Goal: Task Accomplishment & Management: Complete application form

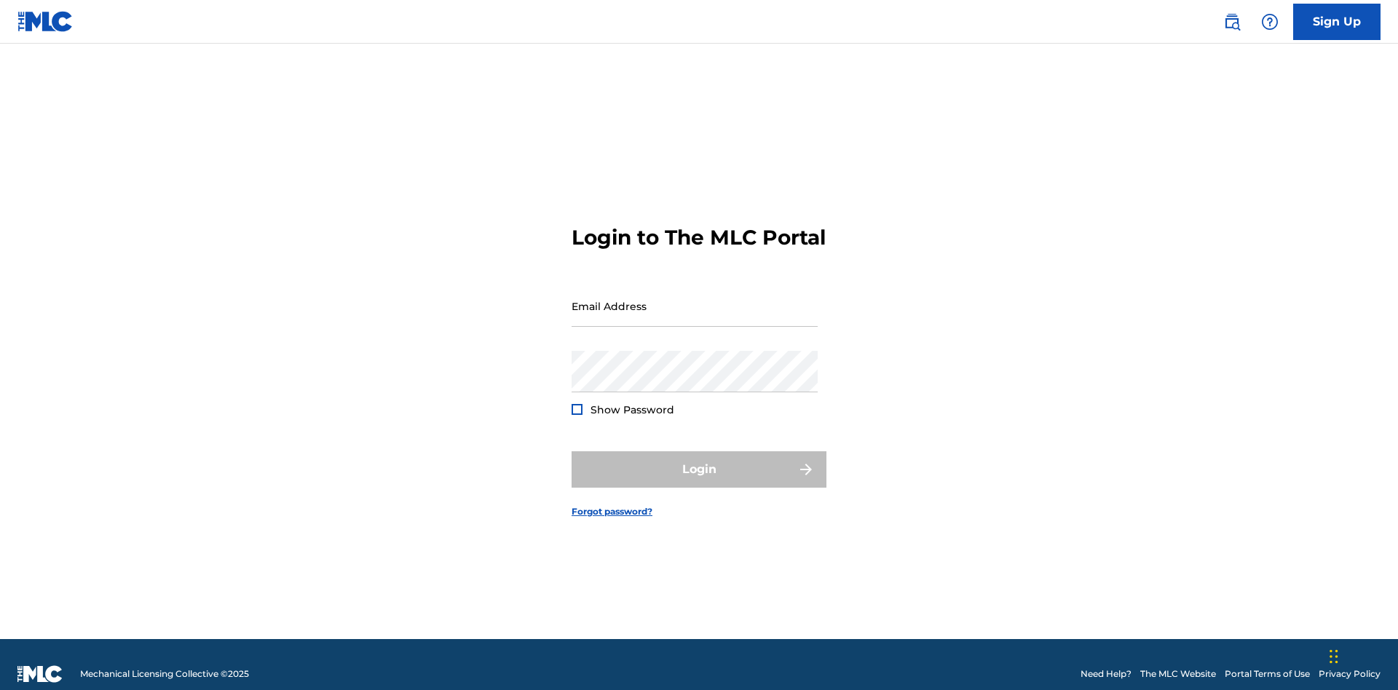
scroll to position [19, 0]
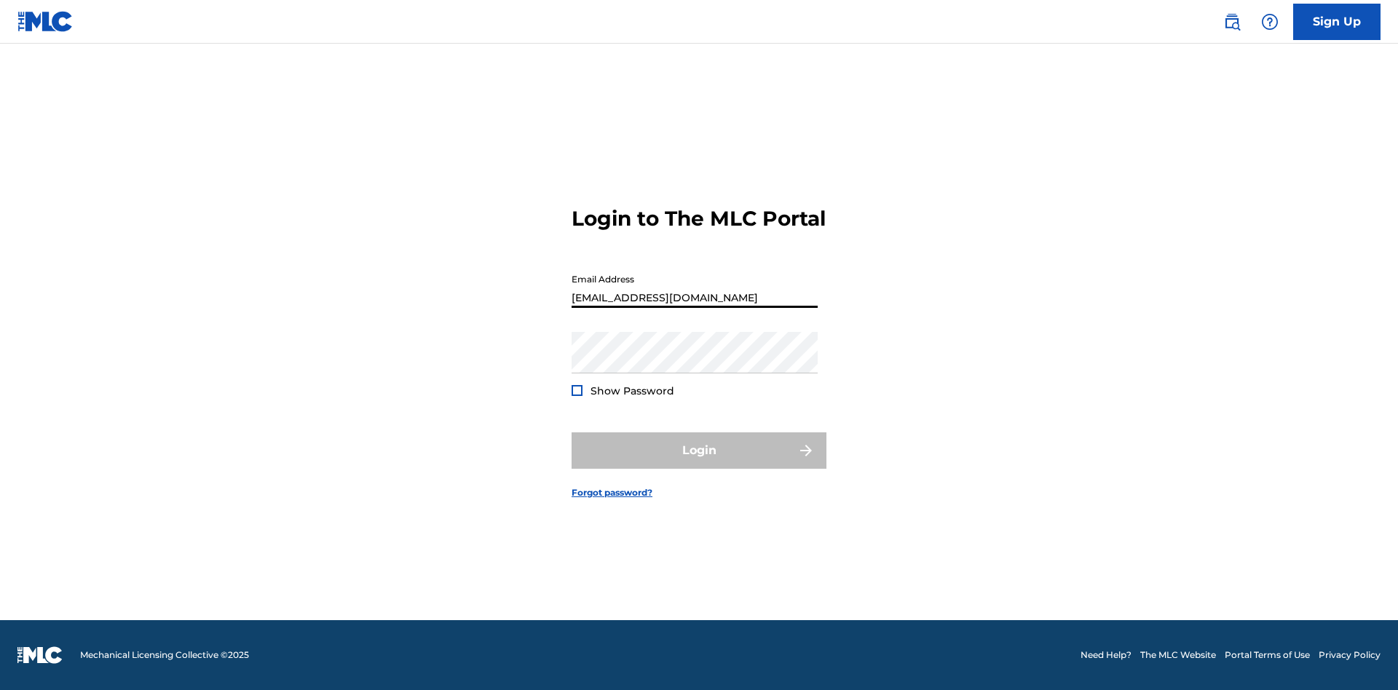
scroll to position [19, 0]
type input "Duke.McTesterson@gmail.com"
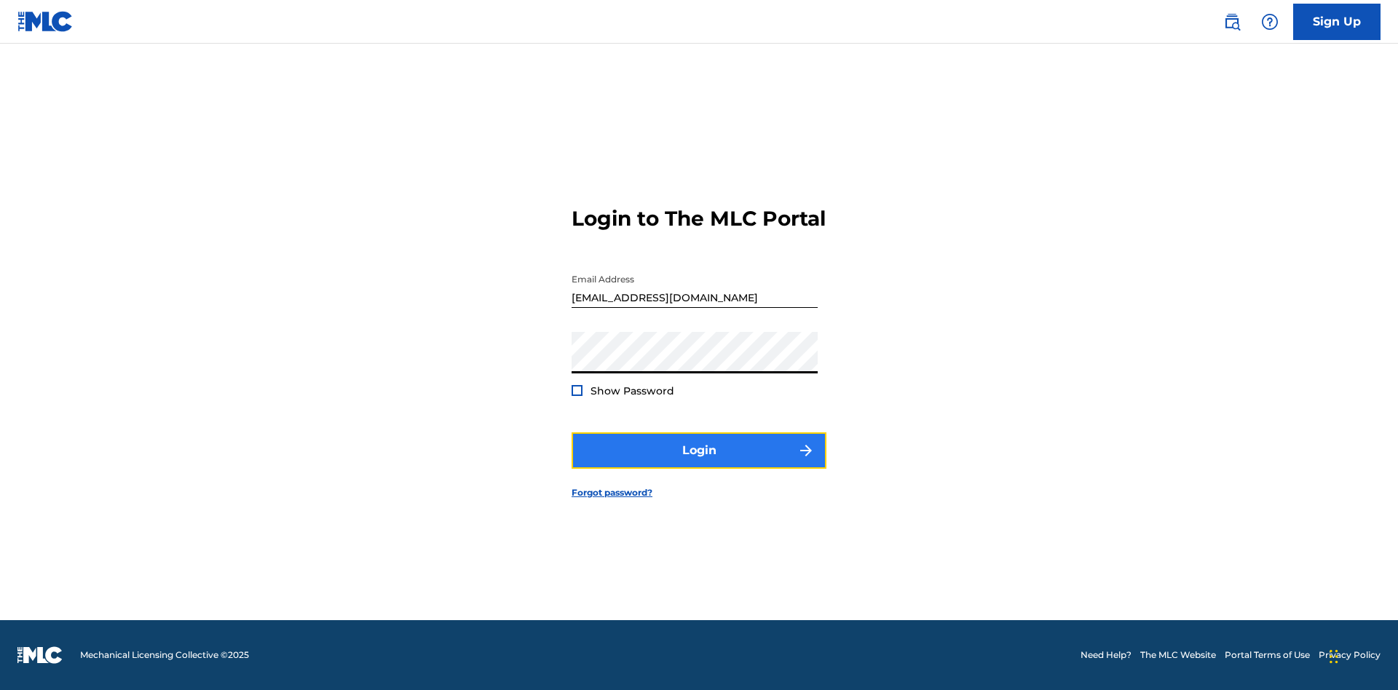
click at [699, 463] on button "Login" at bounding box center [699, 450] width 255 height 36
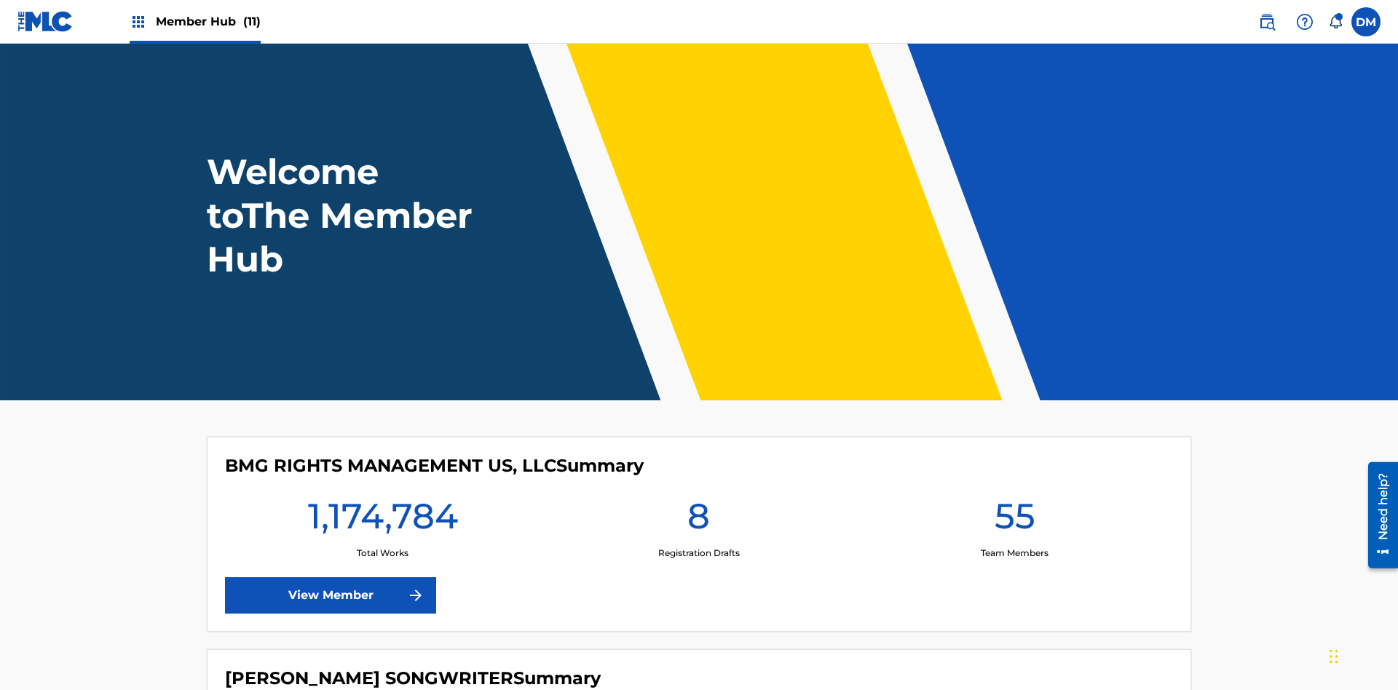
click at [207, 21] on span "Member Hub (11)" at bounding box center [208, 21] width 105 height 17
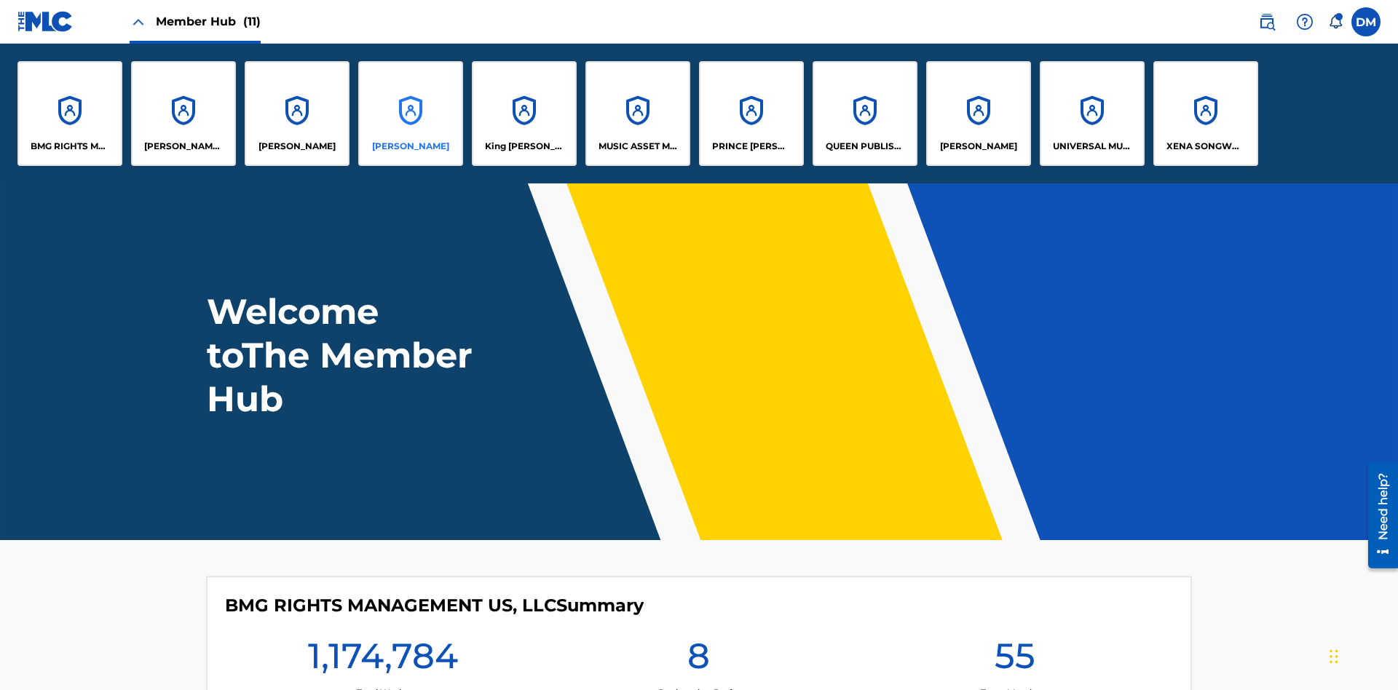
click at [411, 146] on p "EYAMA MCSINGER" at bounding box center [410, 146] width 77 height 13
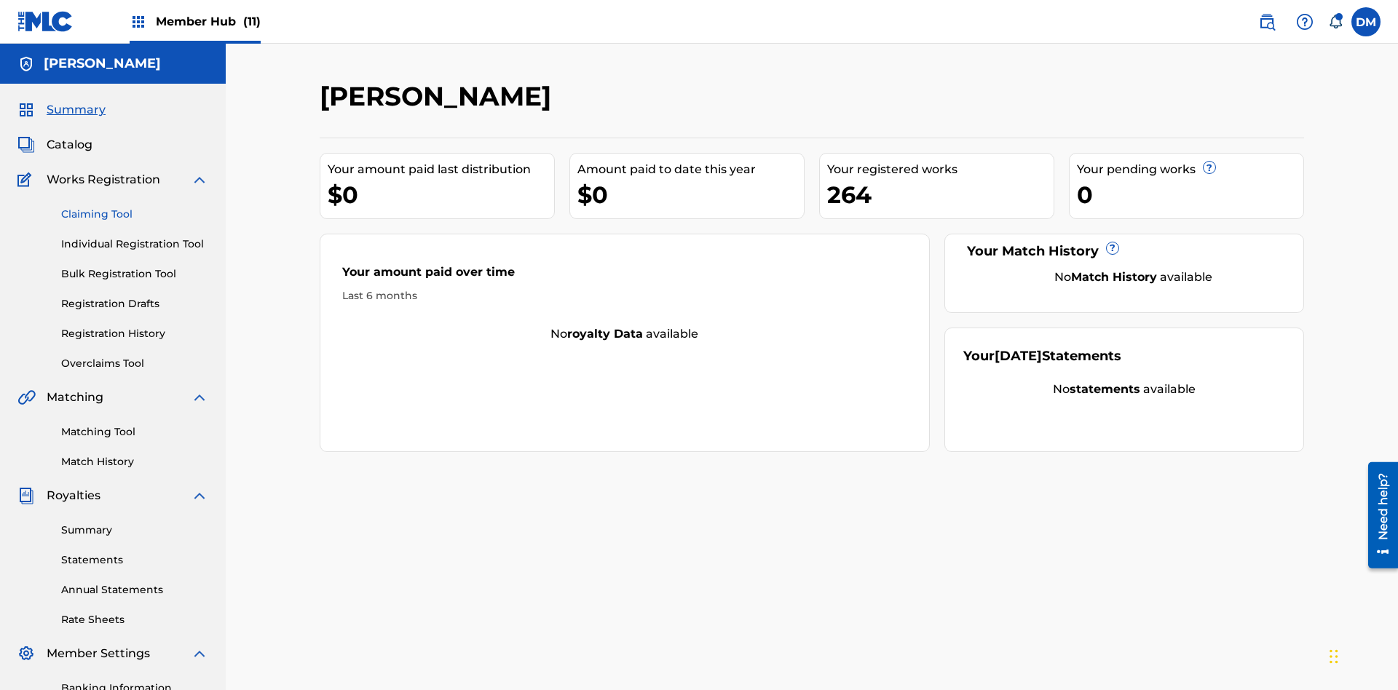
click at [135, 207] on link "Claiming Tool" at bounding box center [134, 214] width 147 height 15
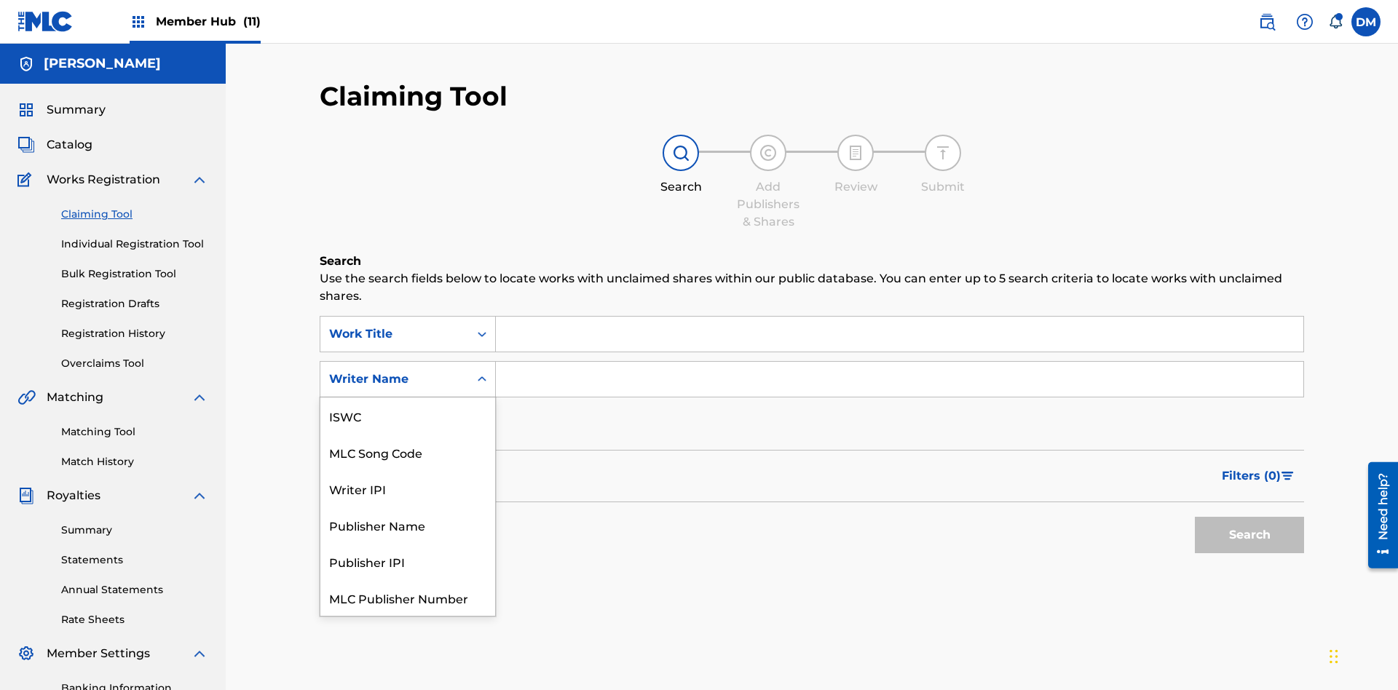
click at [408, 434] on div "MLC Song Code" at bounding box center [407, 452] width 175 height 36
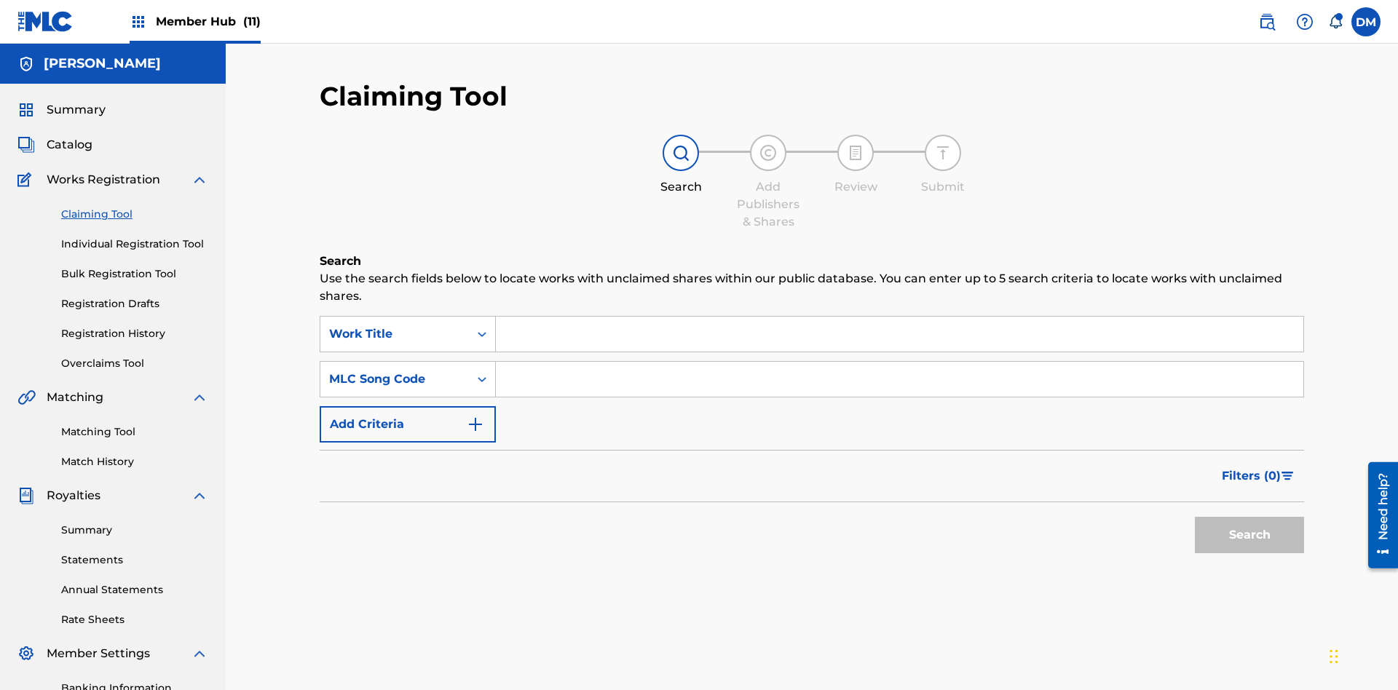
click at [899, 317] on input "Search Form" at bounding box center [899, 334] width 807 height 35
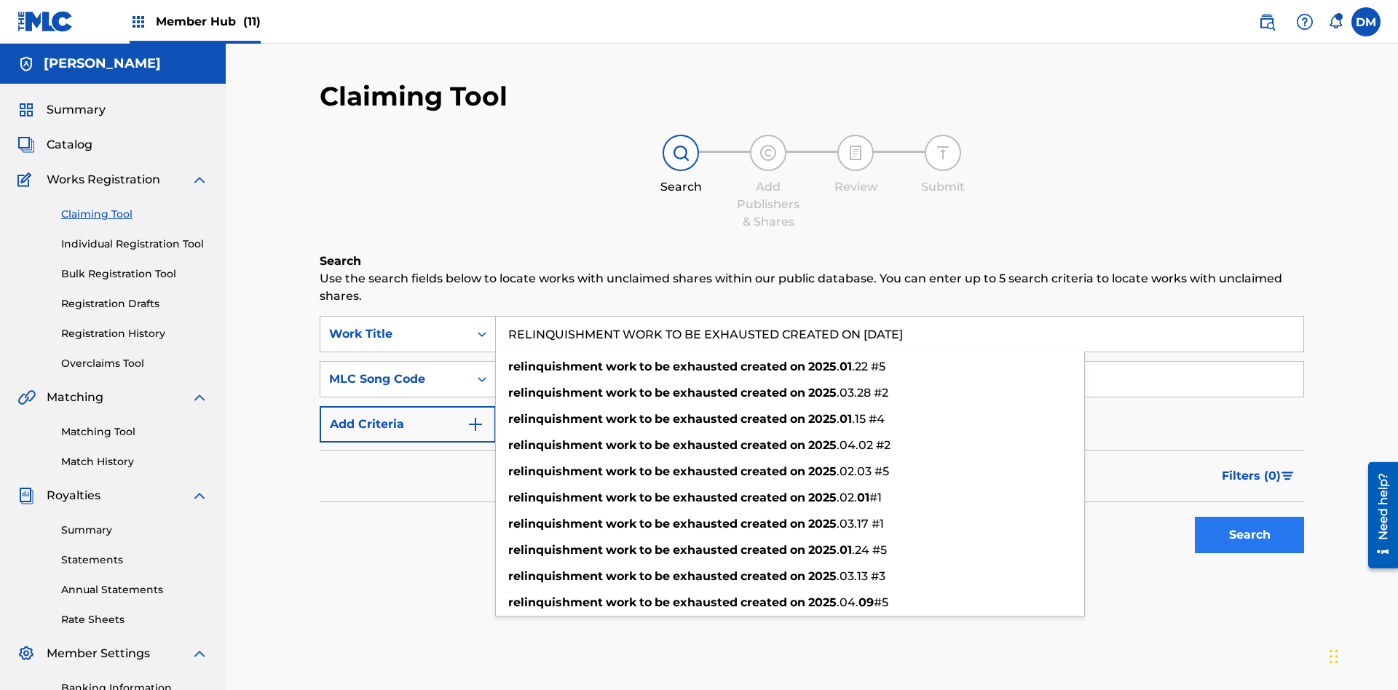
click at [899, 362] on input "Search Form" at bounding box center [899, 379] width 807 height 35
click at [1249, 517] on button "Search" at bounding box center [1249, 535] width 109 height 36
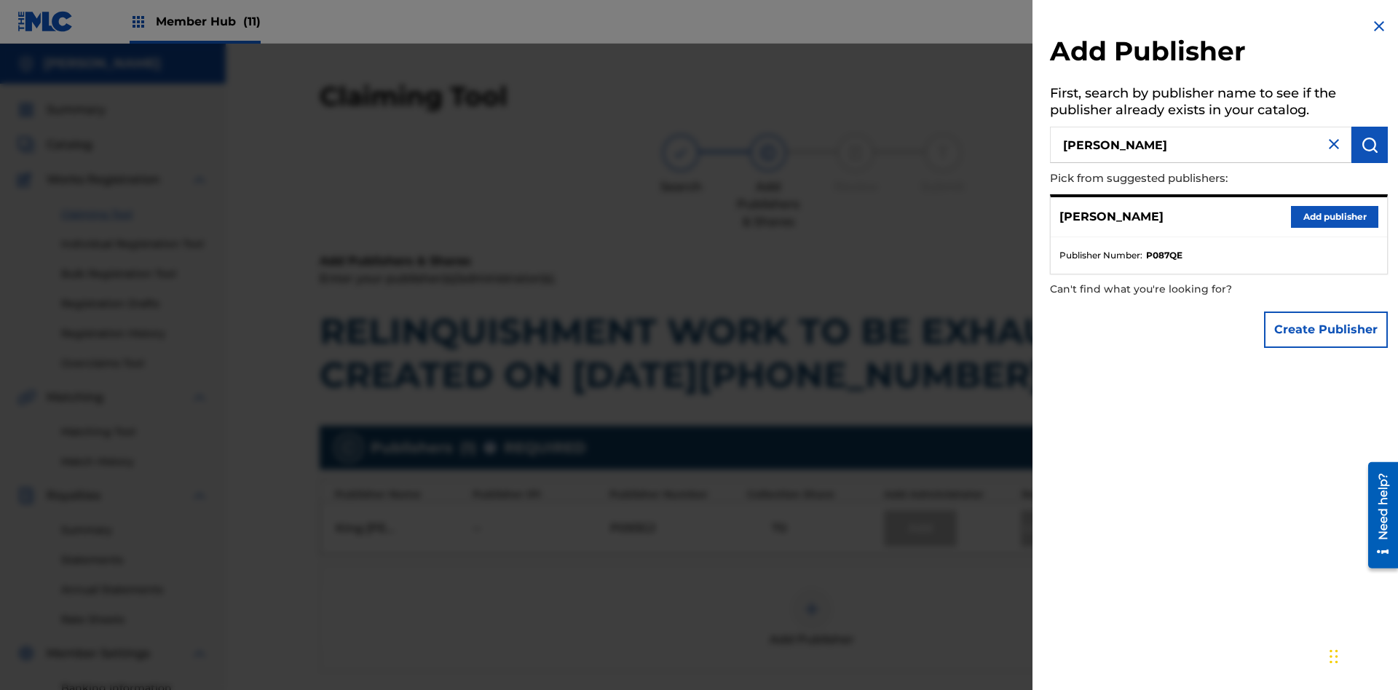
scroll to position [217, 0]
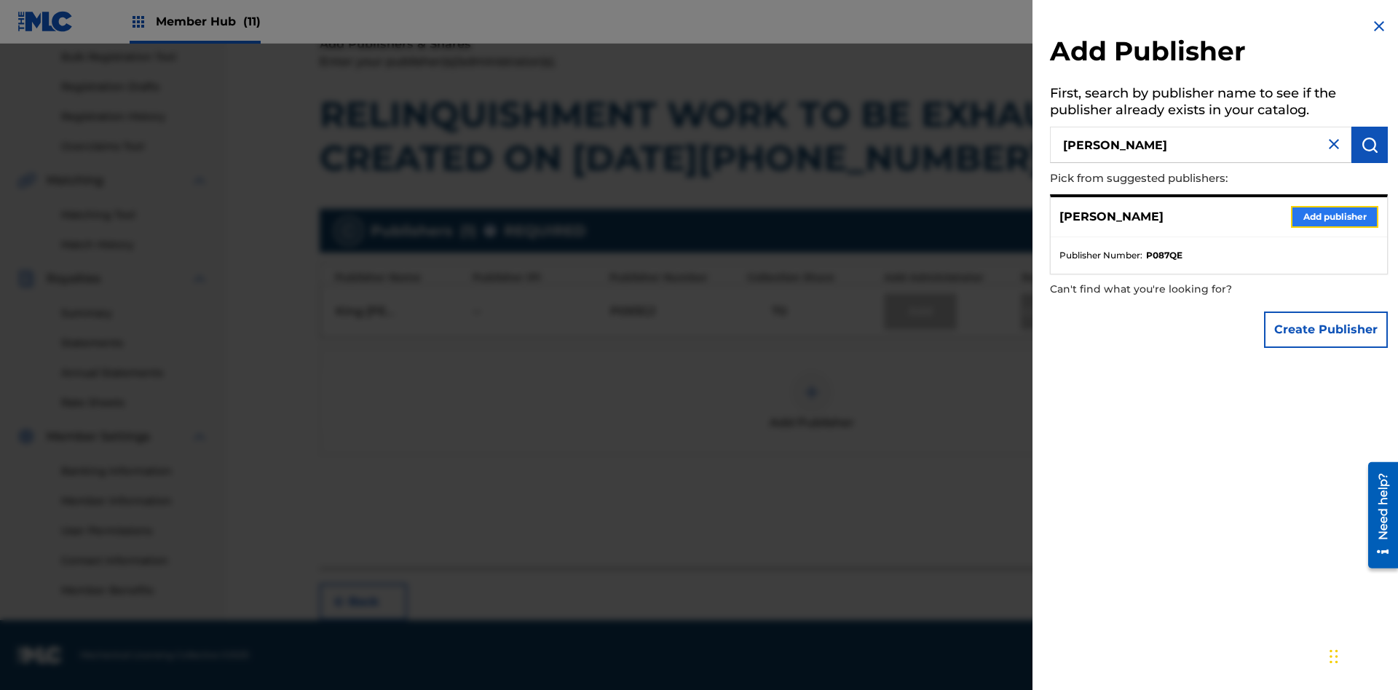
click at [1334, 216] on button "Add publisher" at bounding box center [1334, 217] width 87 height 22
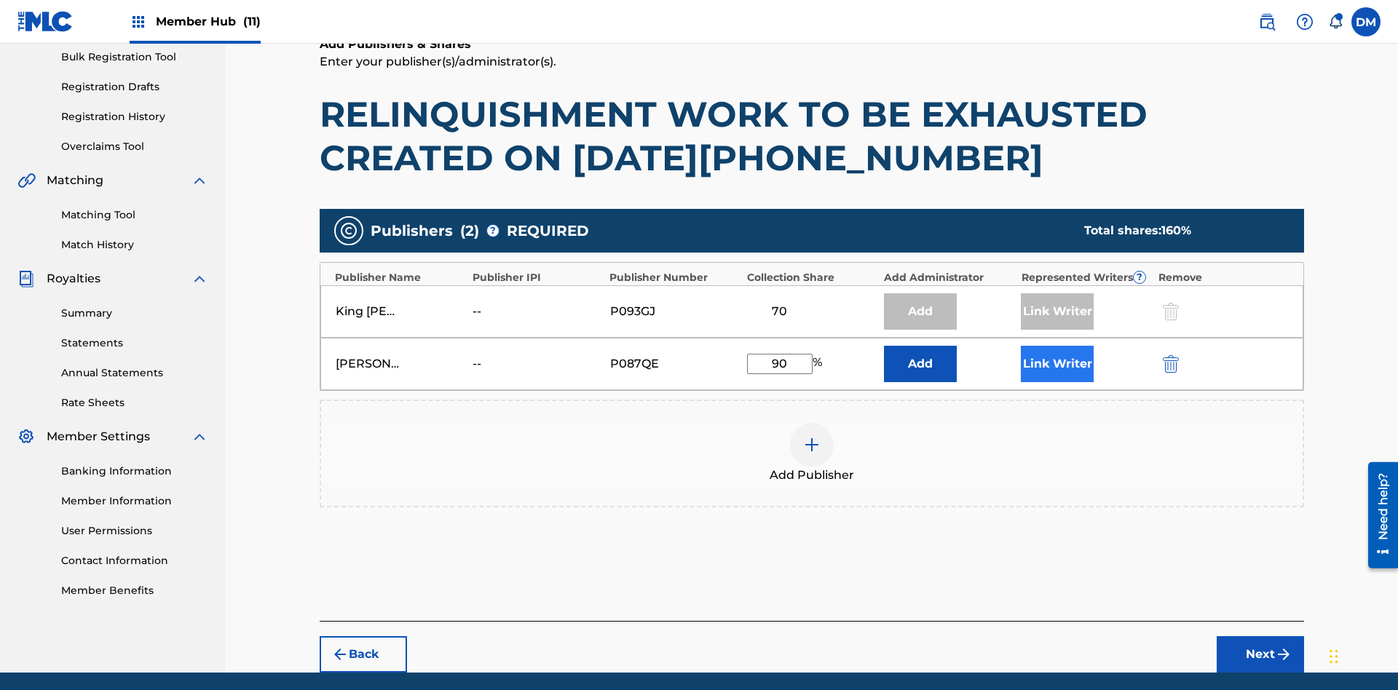
type input "90"
click at [1057, 346] on button "Link Writer" at bounding box center [1057, 364] width 73 height 36
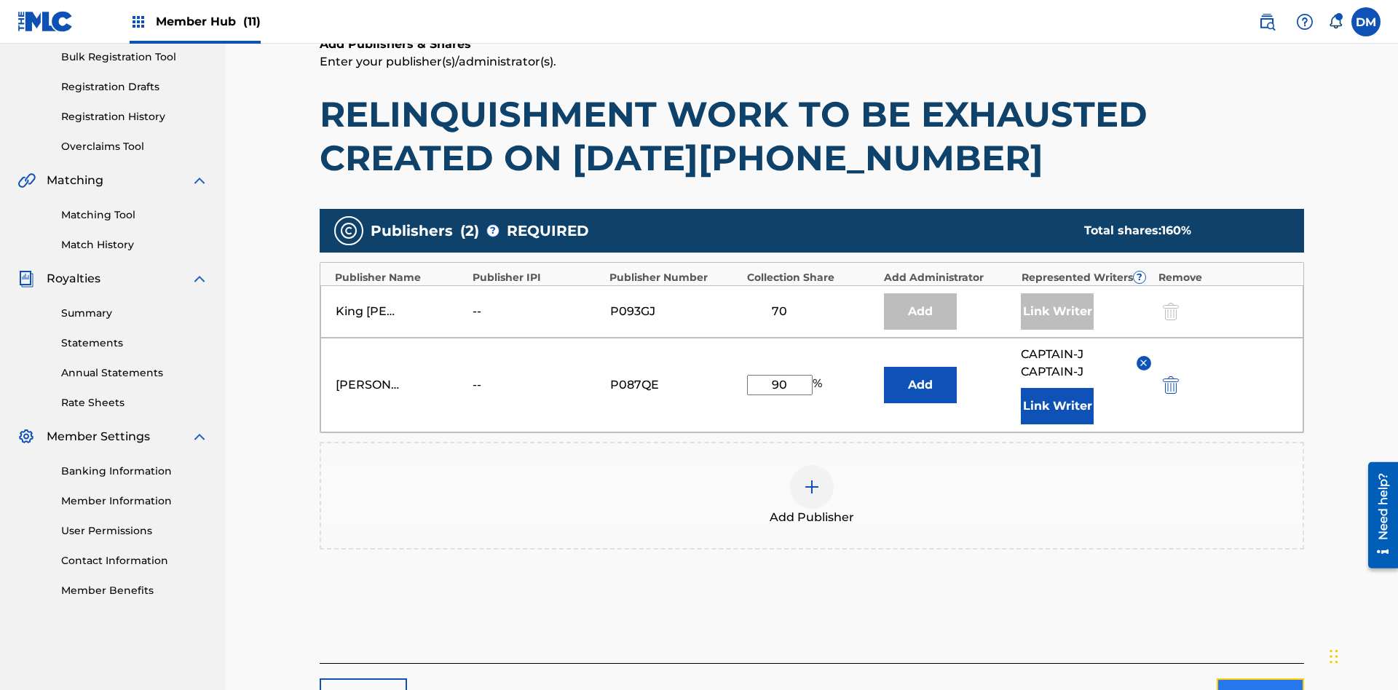
click at [1260, 679] on button "Next" at bounding box center [1260, 697] width 87 height 36
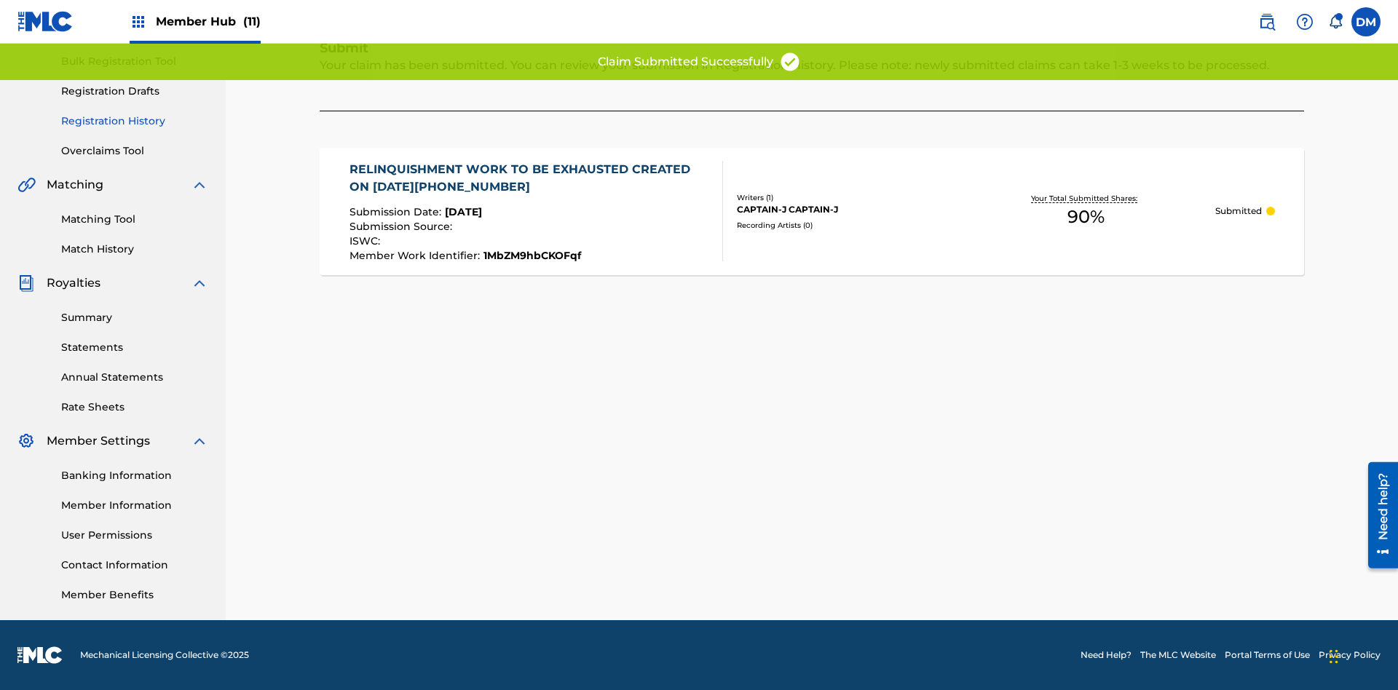
click at [135, 121] on link "Registration History" at bounding box center [134, 121] width 147 height 15
